Goal: Answer question/provide support: Answer question/provide support

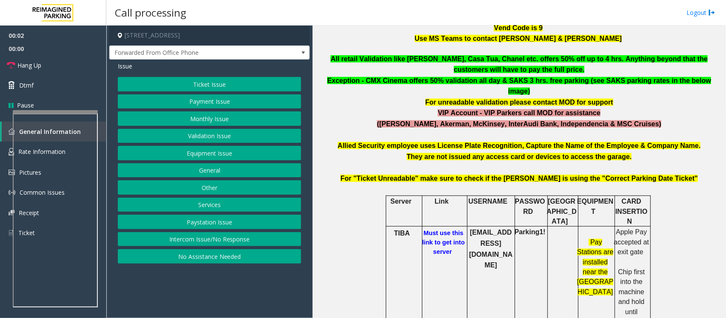
scroll to position [266, 0]
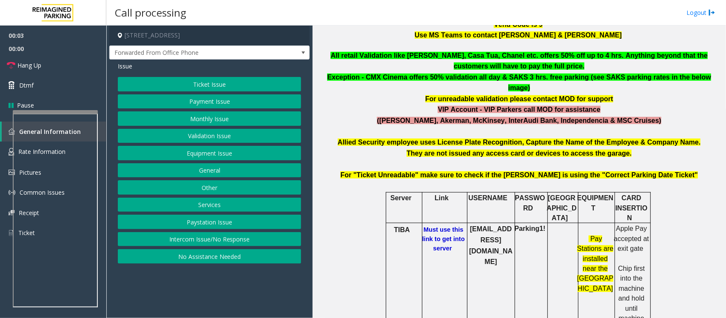
click at [444, 226] on b "Must use this link to get into server" at bounding box center [443, 239] width 43 height 26
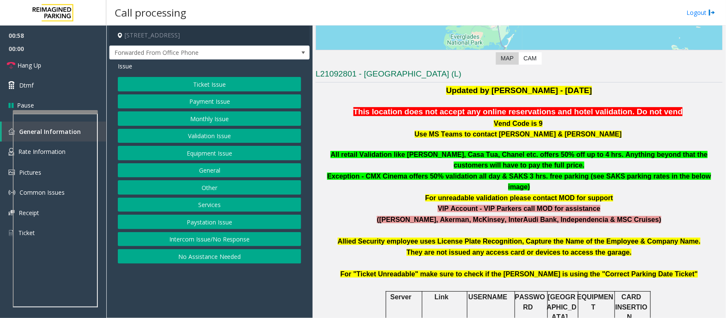
scroll to position [159, 0]
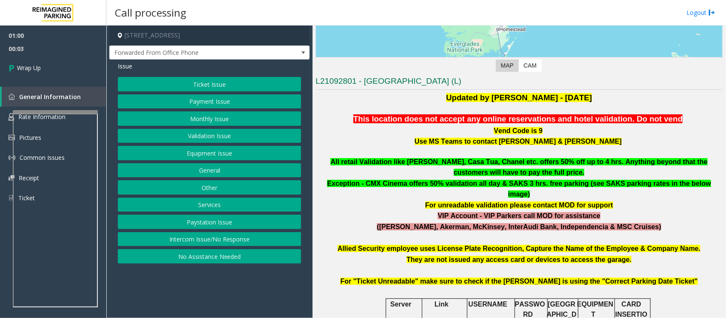
click at [214, 152] on button "Equipment Issue" at bounding box center [209, 153] width 183 height 14
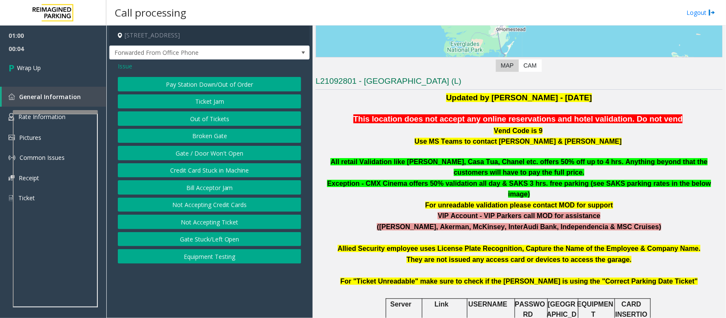
click at [214, 152] on button "Gate / Door Won't Open" at bounding box center [209, 153] width 183 height 14
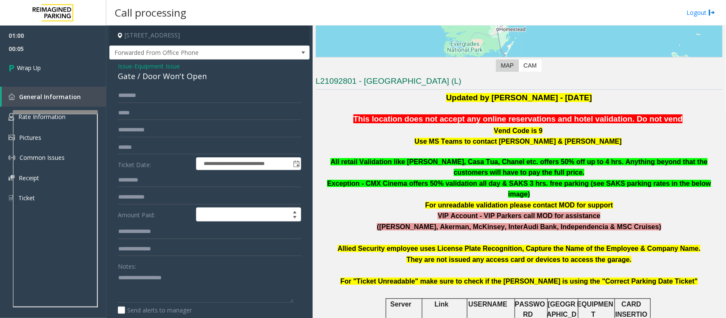
click at [173, 79] on div "Gate / Door Won't Open" at bounding box center [209, 76] width 183 height 11
copy div "Gate / Door Won't Open"
click at [168, 284] on textarea at bounding box center [206, 287] width 176 height 32
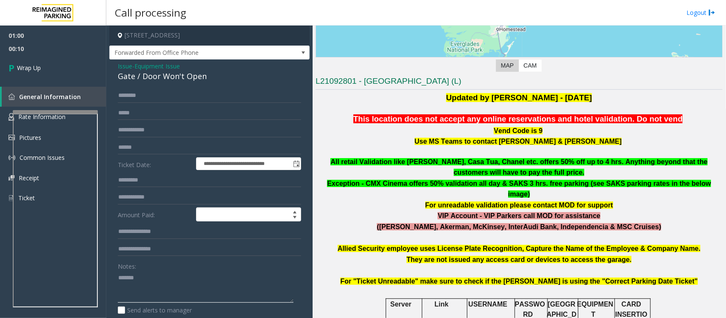
paste textarea "**********"
type textarea "**********"
click at [128, 67] on span "Issue" at bounding box center [125, 66] width 14 height 9
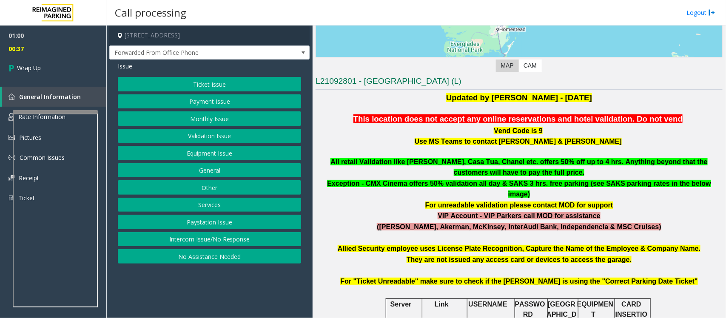
click at [225, 119] on button "Monthly Issue" at bounding box center [209, 118] width 183 height 14
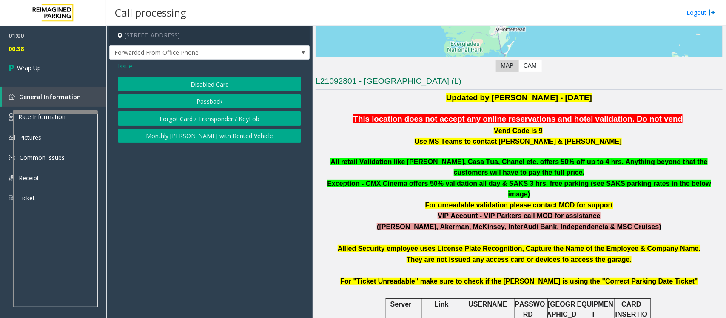
click at [210, 75] on div "Issue Disabled Card Passback Forgot Card / Transponder / KeyFob Monthly [PERSON…" at bounding box center [209, 104] width 200 height 88
click at [207, 76] on div "Issue Disabled Card Passback Forgot Card / Transponder / KeyFob Monthly [PERSON…" at bounding box center [209, 104] width 200 height 88
click at [156, 77] on button "Disabled Card" at bounding box center [209, 84] width 183 height 14
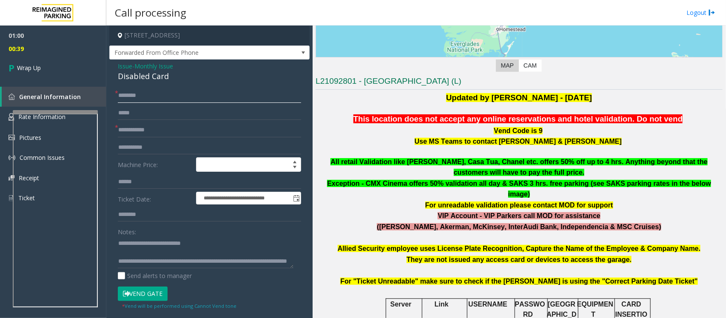
click at [144, 92] on input "text" at bounding box center [209, 95] width 183 height 14
type input "**"
click at [146, 130] on input "text" at bounding box center [209, 130] width 183 height 14
type input "**"
click at [155, 72] on div "Disabled Card" at bounding box center [209, 76] width 183 height 11
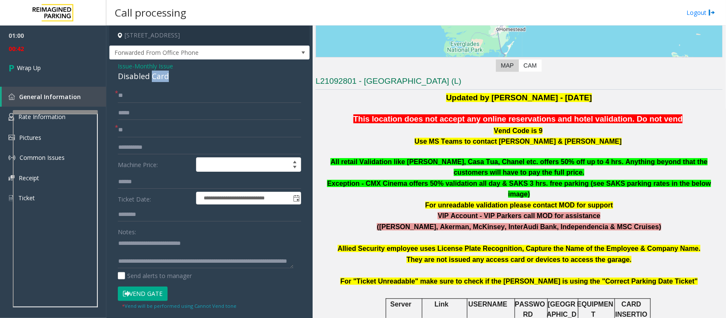
click at [155, 72] on div "Disabled Card" at bounding box center [209, 76] width 183 height 11
copy div "Disabled Card"
drag, startPoint x: 205, startPoint y: 238, endPoint x: 137, endPoint y: 244, distance: 68.6
click at [137, 244] on textarea at bounding box center [206, 252] width 176 height 32
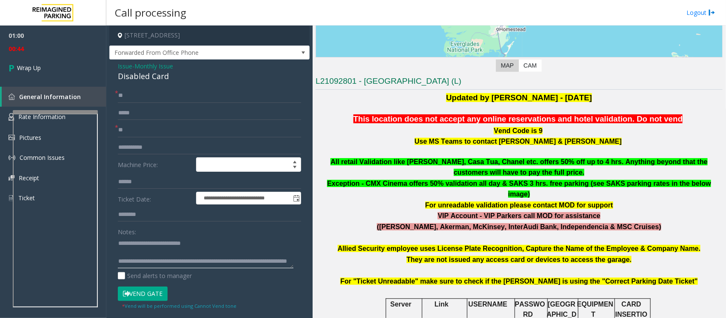
paste textarea
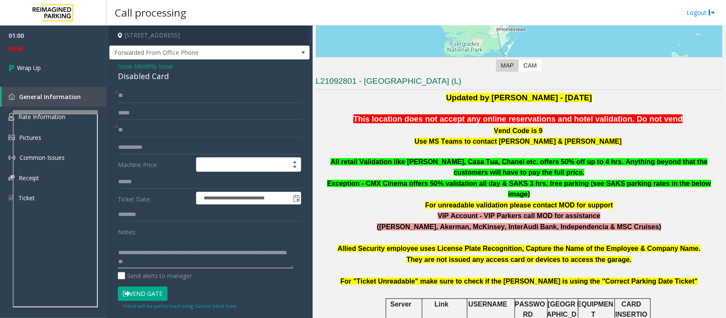
click at [181, 261] on textarea at bounding box center [206, 252] width 176 height 32
type textarea "**********"
click at [60, 64] on link "Wrap Up" at bounding box center [53, 67] width 106 height 25
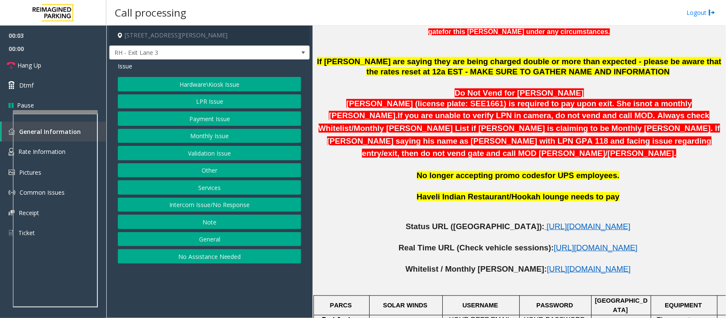
scroll to position [372, 0]
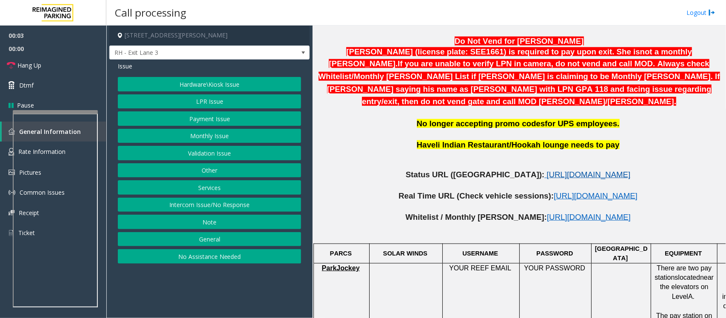
click at [546, 170] on span "[URL][DOMAIN_NAME]" at bounding box center [588, 174] width 84 height 9
click at [223, 104] on button "LPR Issue" at bounding box center [209, 101] width 183 height 14
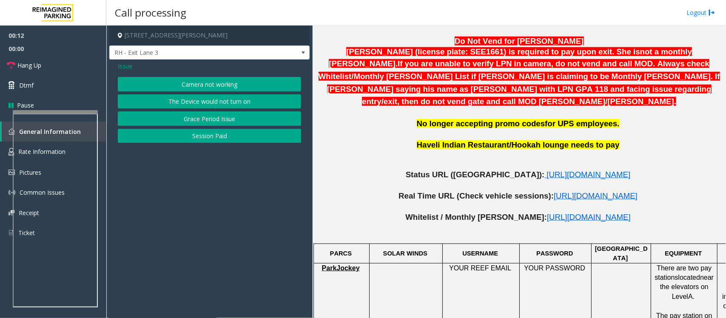
click at [215, 82] on button "Camera not working" at bounding box center [209, 84] width 183 height 14
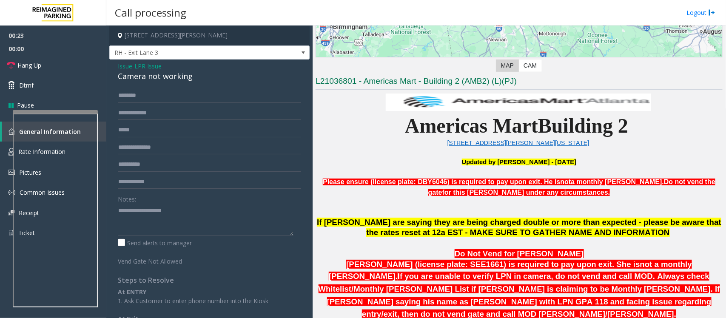
scroll to position [213, 0]
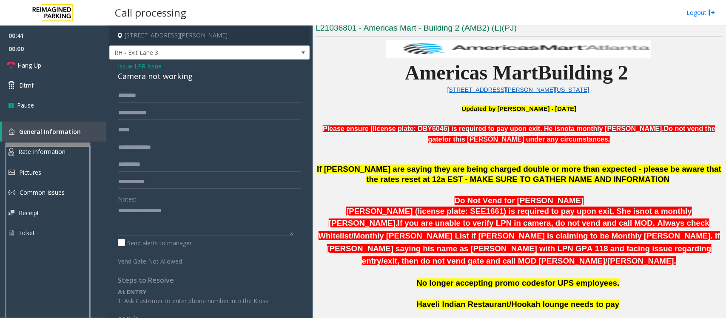
click at [66, 143] on div at bounding box center [48, 143] width 85 height 3
click at [154, 110] on input "text" at bounding box center [209, 113] width 183 height 14
click at [137, 114] on input "text" at bounding box center [209, 113] width 183 height 14
click at [136, 115] on input "text" at bounding box center [209, 113] width 183 height 14
click at [122, 113] on input "******" at bounding box center [209, 113] width 183 height 14
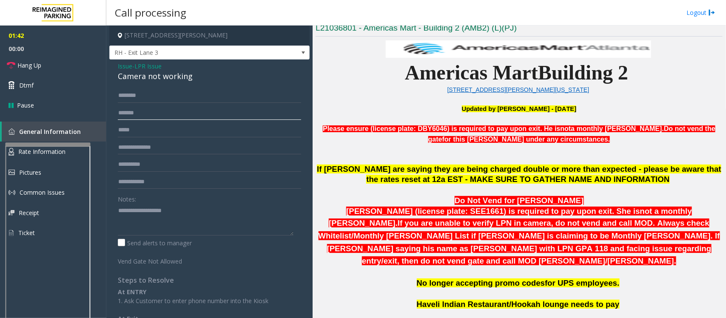
type input "*******"
click at [129, 116] on input "*******" at bounding box center [209, 113] width 183 height 14
click at [124, 117] on input "*******" at bounding box center [209, 113] width 183 height 14
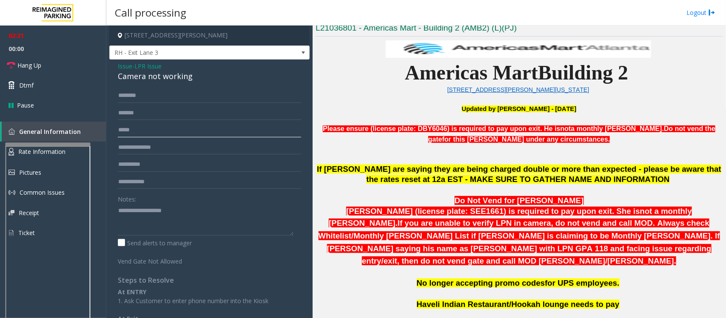
click at [169, 133] on input "text" at bounding box center [209, 130] width 183 height 14
click at [147, 76] on div "Camera not working" at bounding box center [209, 76] width 183 height 11
copy div "Camera not working"
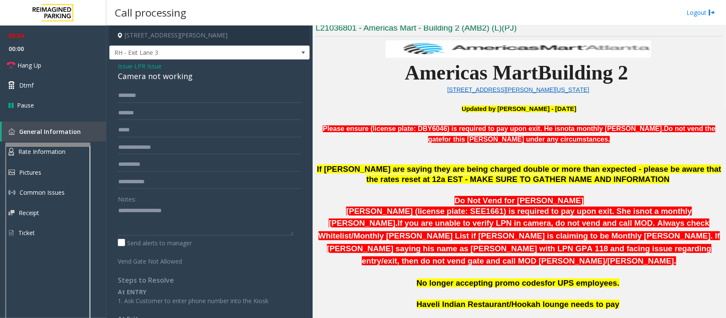
click at [124, 68] on span "Issue" at bounding box center [125, 66] width 14 height 9
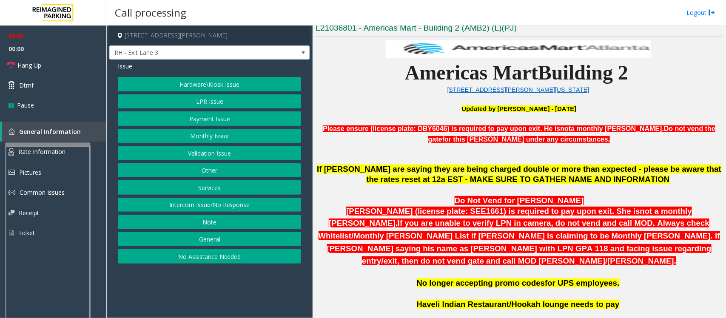
click at [210, 136] on button "Monthly Issue" at bounding box center [209, 136] width 183 height 14
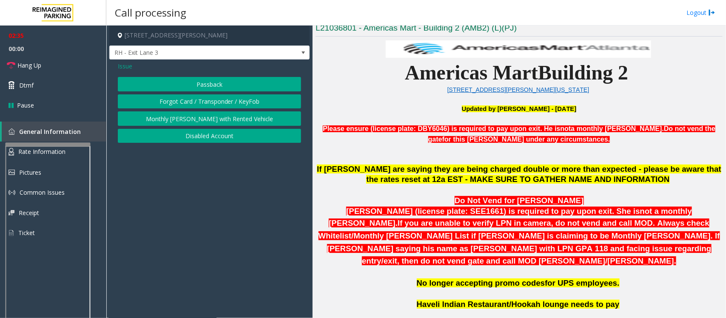
click at [205, 85] on button "Passback" at bounding box center [209, 84] width 183 height 14
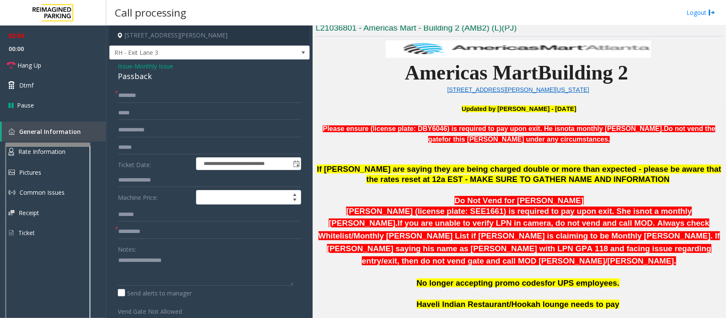
click at [123, 67] on span "Issue" at bounding box center [125, 66] width 14 height 9
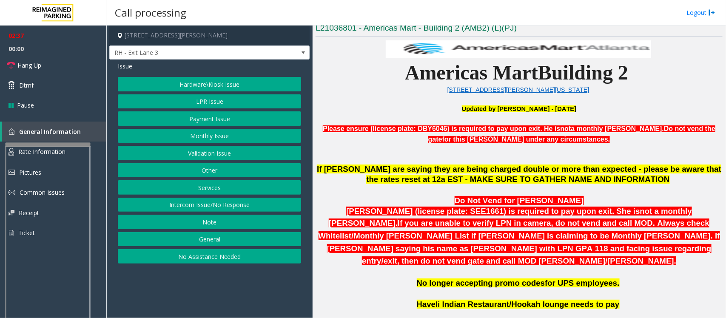
click at [207, 136] on button "Monthly Issue" at bounding box center [209, 136] width 183 height 14
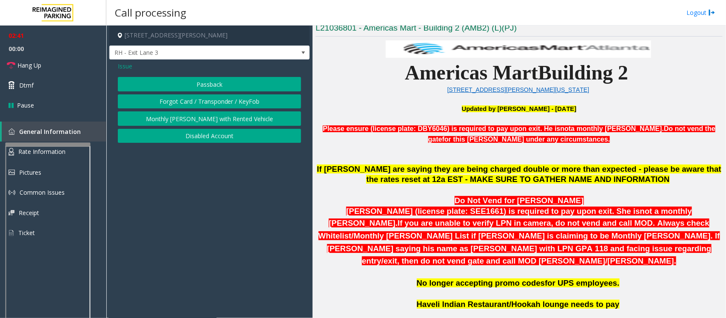
click at [215, 137] on button "Disabled Account" at bounding box center [209, 136] width 183 height 14
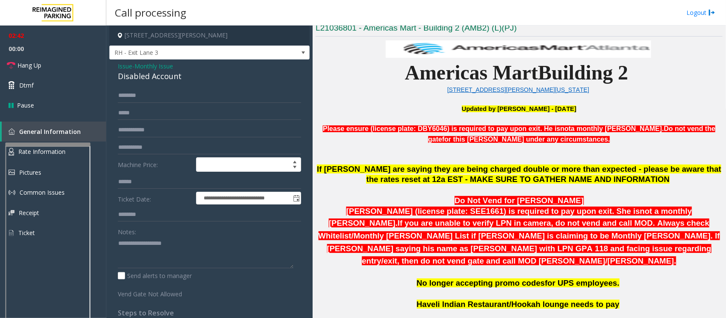
click at [124, 63] on span "Issue" at bounding box center [125, 66] width 14 height 9
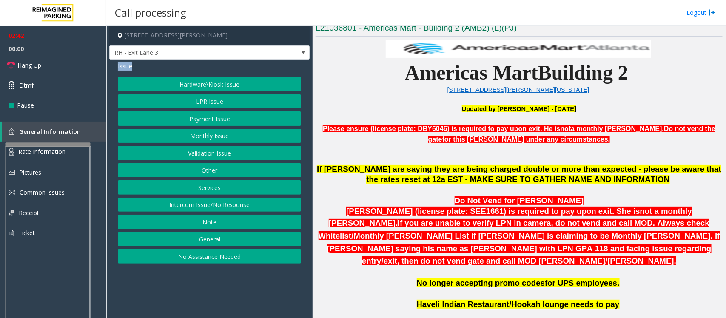
click at [124, 63] on span "Issue" at bounding box center [125, 66] width 14 height 9
click at [222, 100] on button "LPR Issue" at bounding box center [209, 101] width 183 height 14
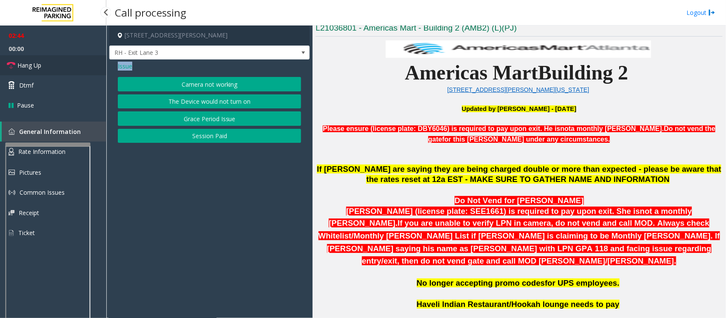
click at [59, 69] on link "Hang Up" at bounding box center [53, 65] width 106 height 20
click at [196, 79] on button "Camera not working" at bounding box center [209, 84] width 183 height 14
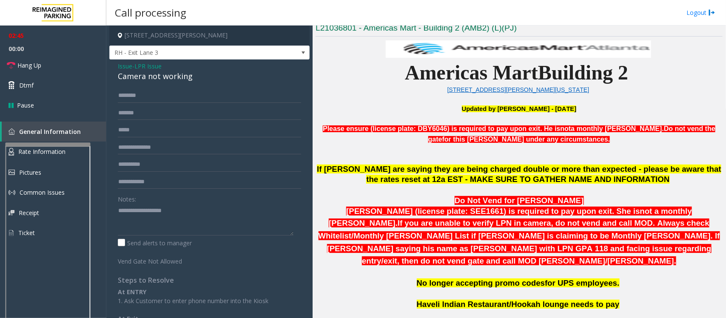
click at [162, 79] on div "Camera not working" at bounding box center [209, 76] width 183 height 11
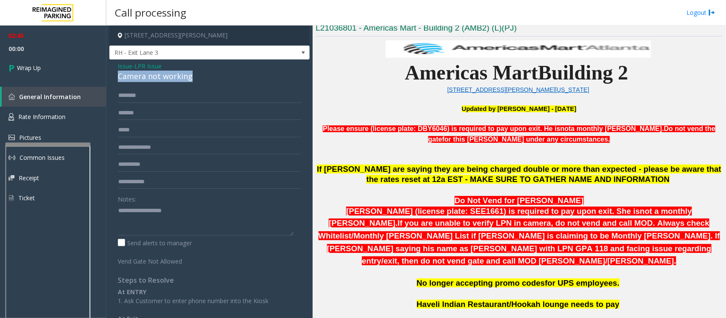
click at [162, 79] on div "Camera not working" at bounding box center [209, 76] width 183 height 11
copy div "Camera not working"
click at [159, 218] on textarea at bounding box center [206, 220] width 176 height 32
paste textarea "**********"
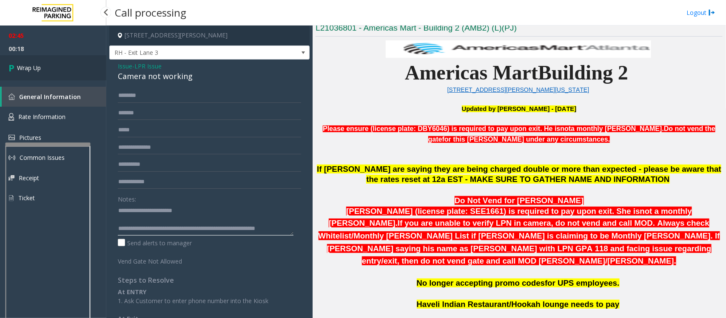
type textarea "**********"
click at [80, 61] on link "Wrap Up" at bounding box center [53, 67] width 106 height 25
